Goal: Communication & Community: Ask a question

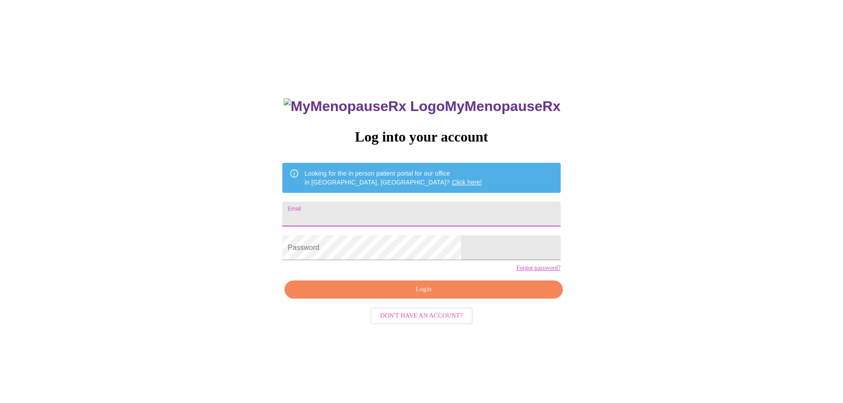
click at [405, 221] on input "Email" at bounding box center [421, 214] width 278 height 25
type input "[EMAIL_ADDRESS][DOMAIN_NAME]"
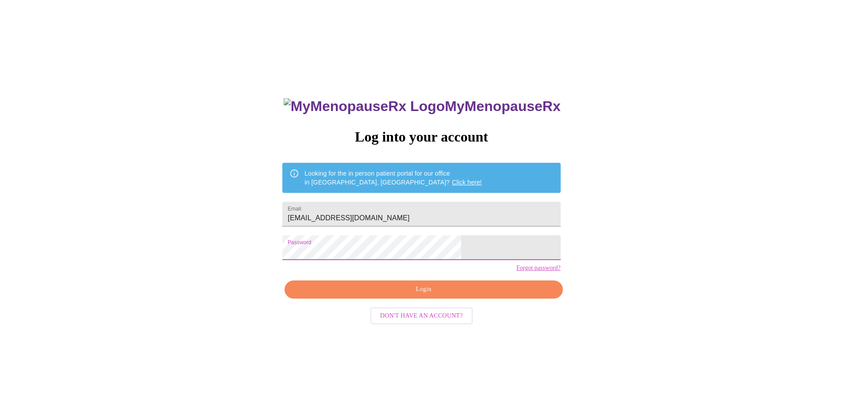
click at [431, 295] on span "Login" at bounding box center [424, 289] width 258 height 11
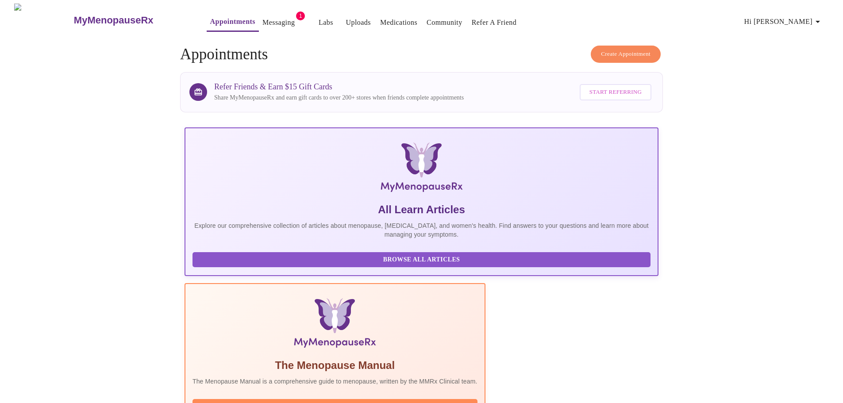
click at [263, 16] on link "Messaging" at bounding box center [279, 22] width 32 height 12
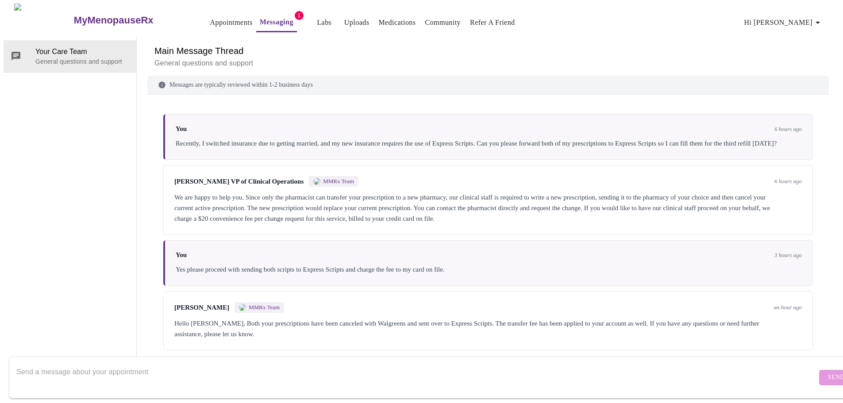
scroll to position [2, 0]
click at [393, 364] on textarea "Send a message about your appointment" at bounding box center [416, 378] width 801 height 28
type textarea "Thank yo"
